Goal: Transaction & Acquisition: Purchase product/service

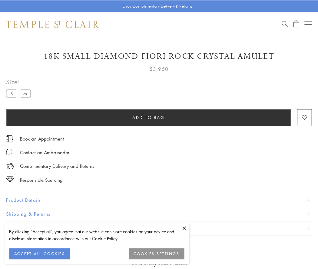
scroll to position [8, 0]
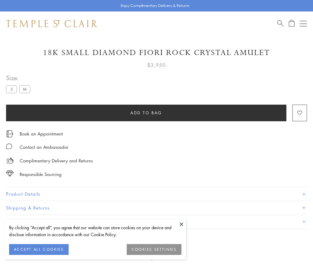
click at [146, 113] on span "Add to bag" at bounding box center [147, 113] width 32 height 7
